Goal: Go to known website: Access a specific website the user already knows

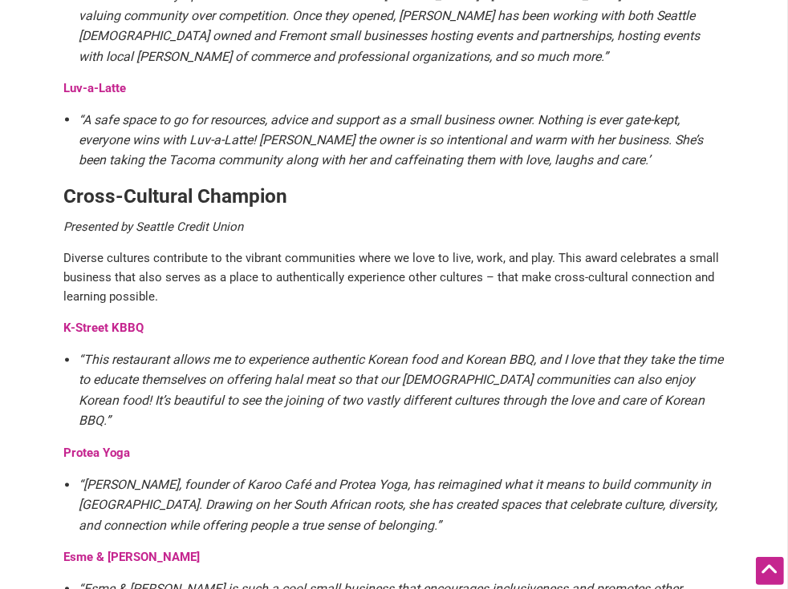
scroll to position [1684, 0]
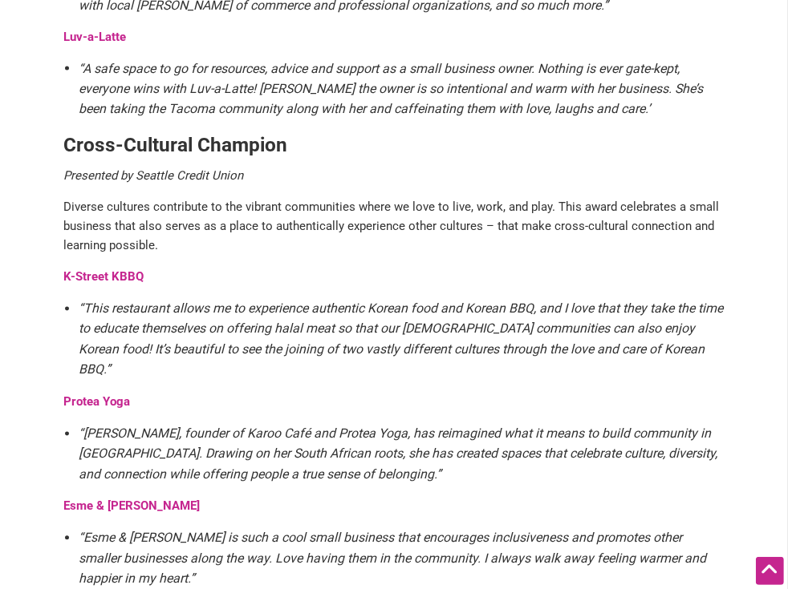
click at [73, 500] on strong "Esme & [PERSON_NAME]" at bounding box center [131, 507] width 136 height 14
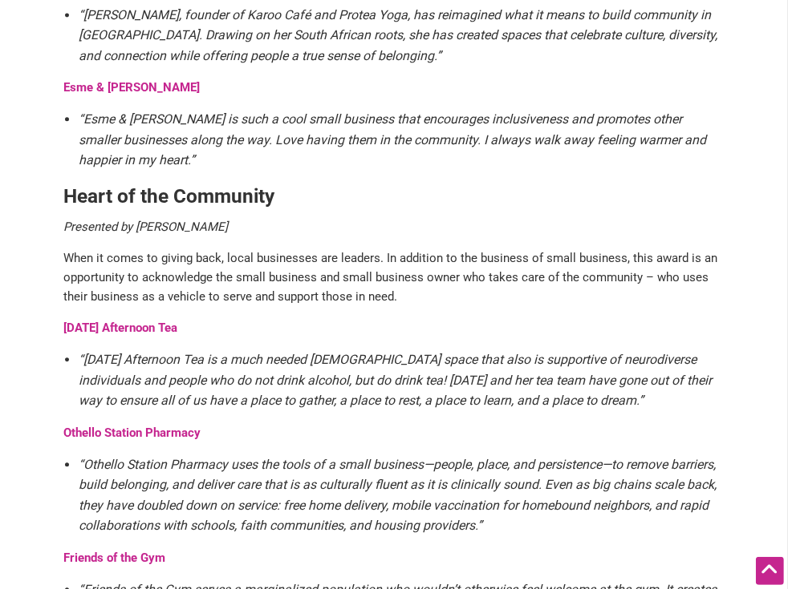
scroll to position [1546, 0]
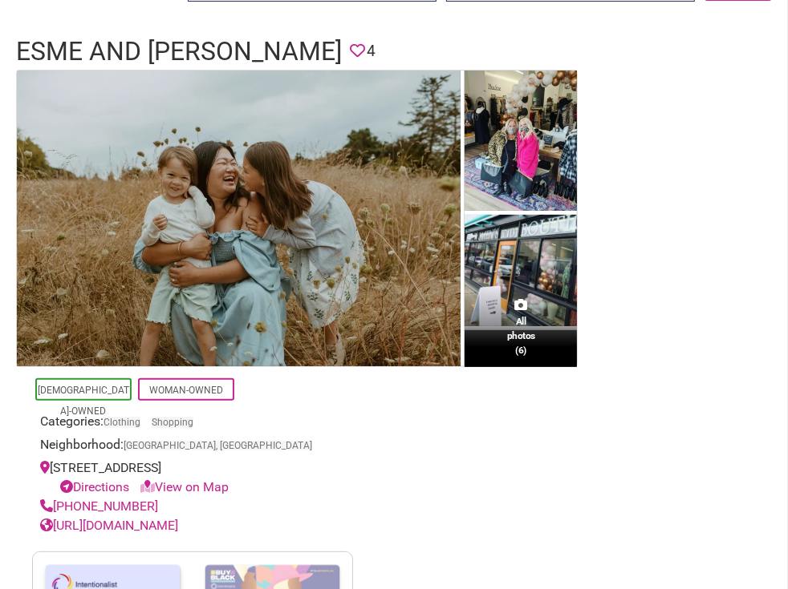
scroll to position [218, 0]
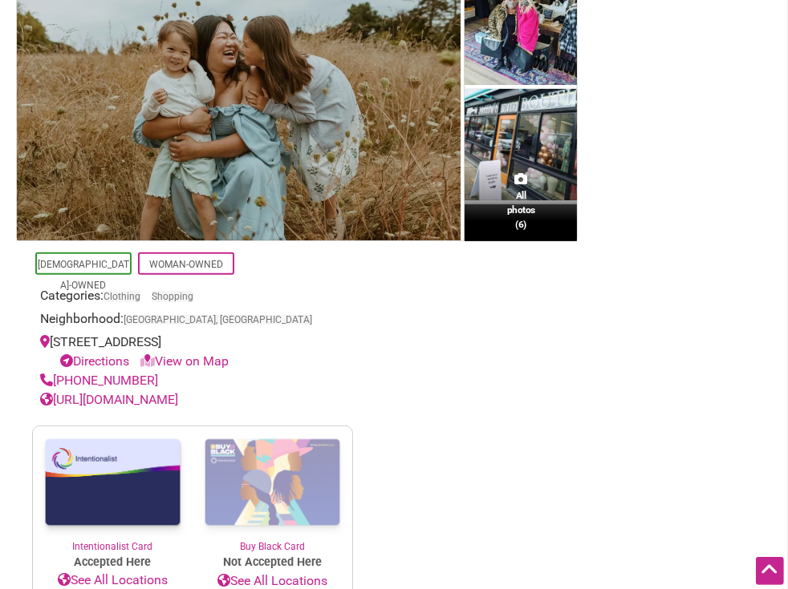
click at [110, 403] on link "https://www.esmeandelodie.com/" at bounding box center [109, 399] width 138 height 15
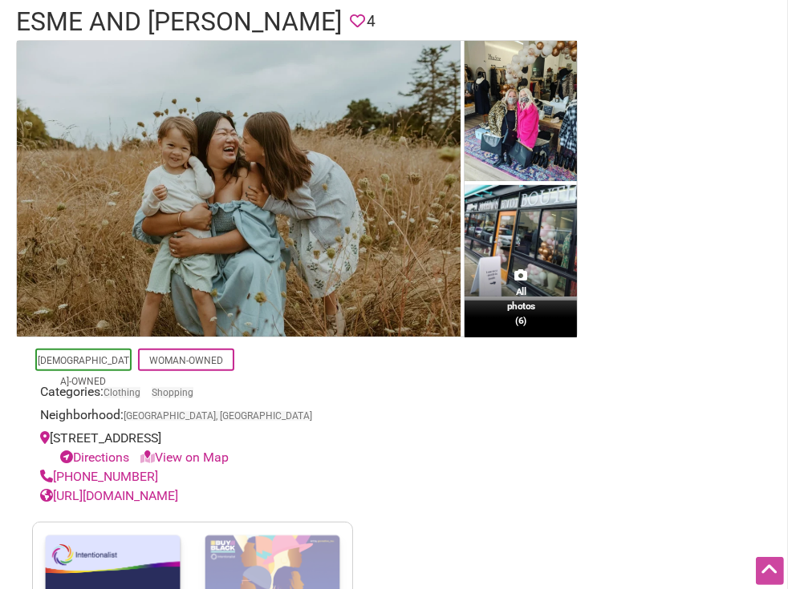
scroll to position [129, 0]
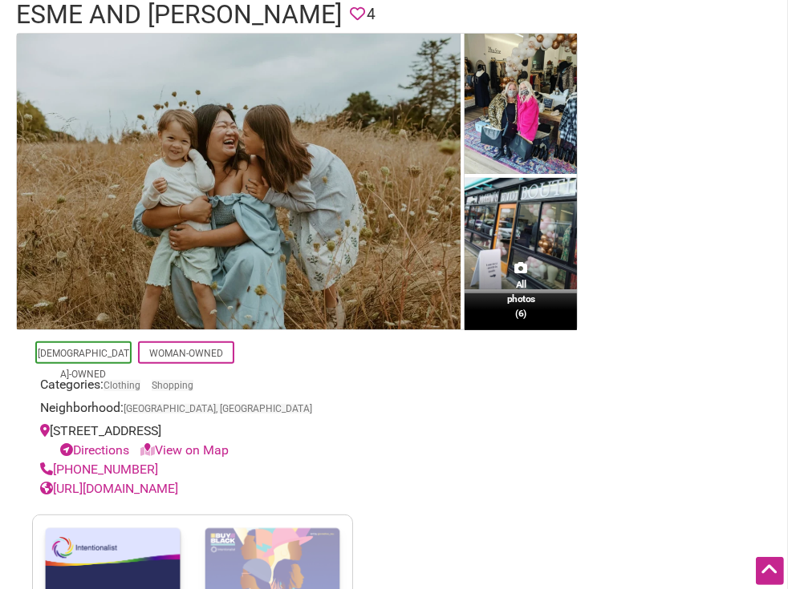
click at [103, 487] on link "[URL][DOMAIN_NAME]" at bounding box center [109, 488] width 138 height 15
